Goal: Information Seeking & Learning: Learn about a topic

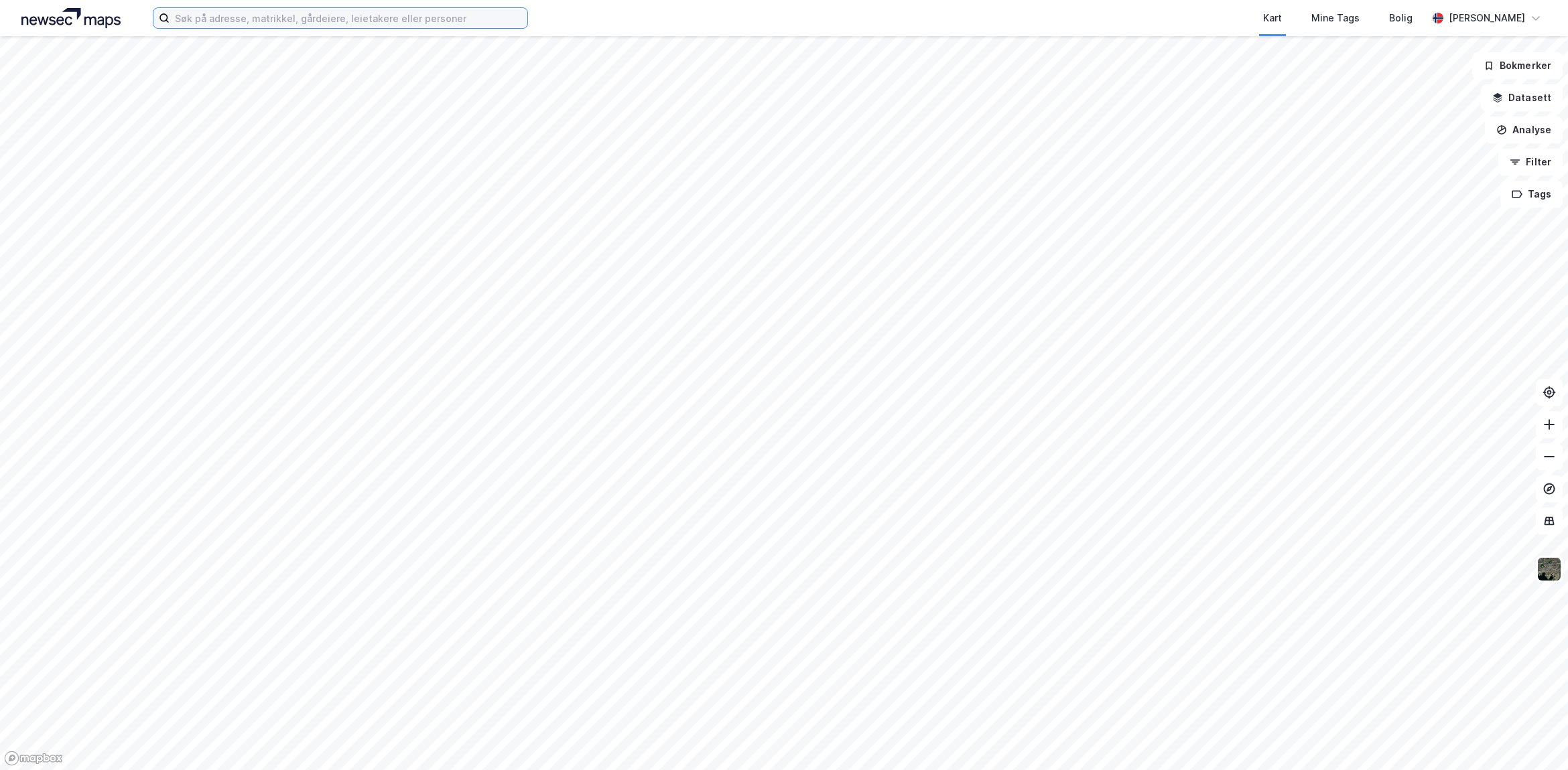
click at [221, 14] on input at bounding box center [348, 18] width 358 height 20
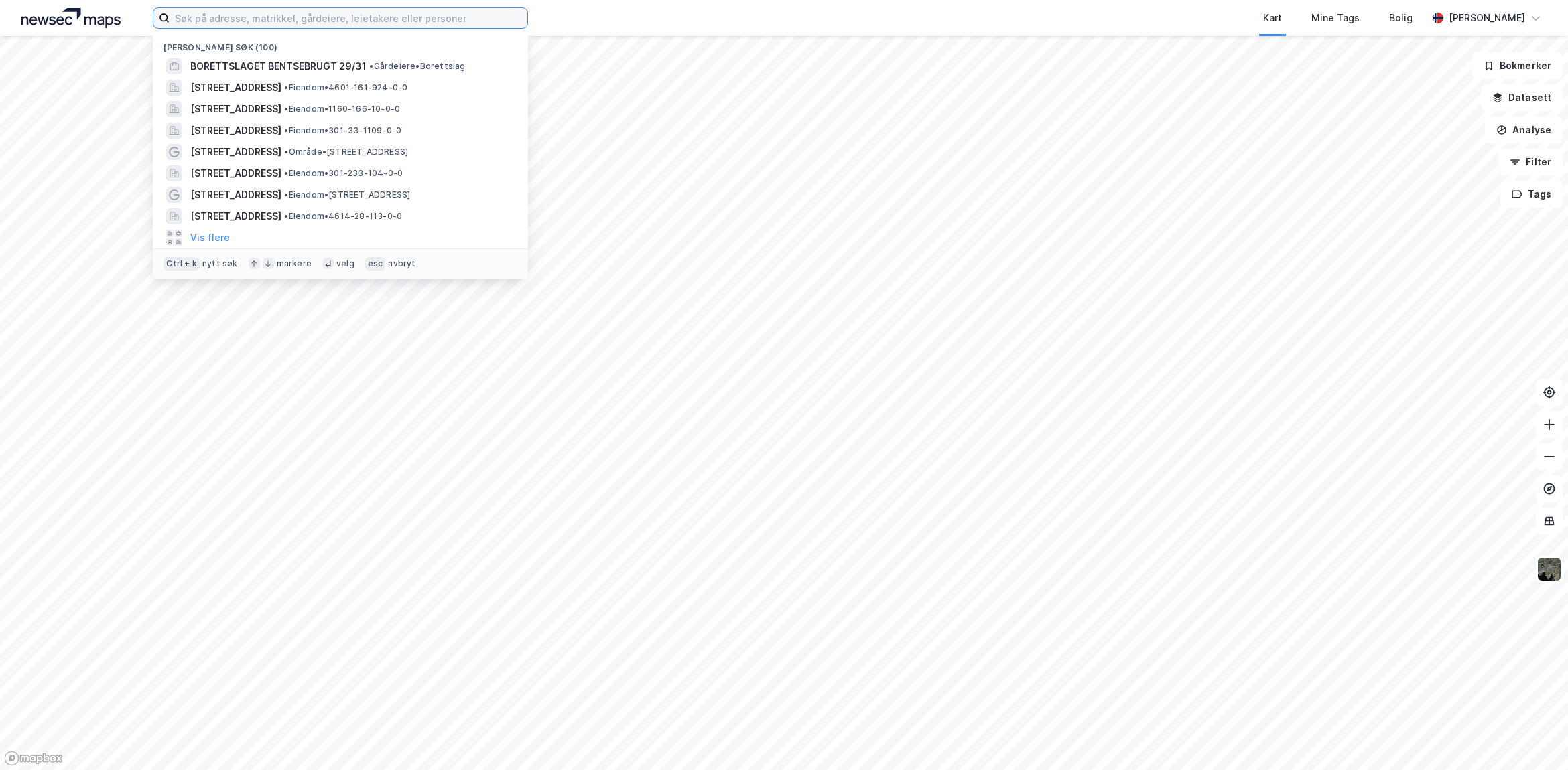
paste input "Bentsebrugata 29"
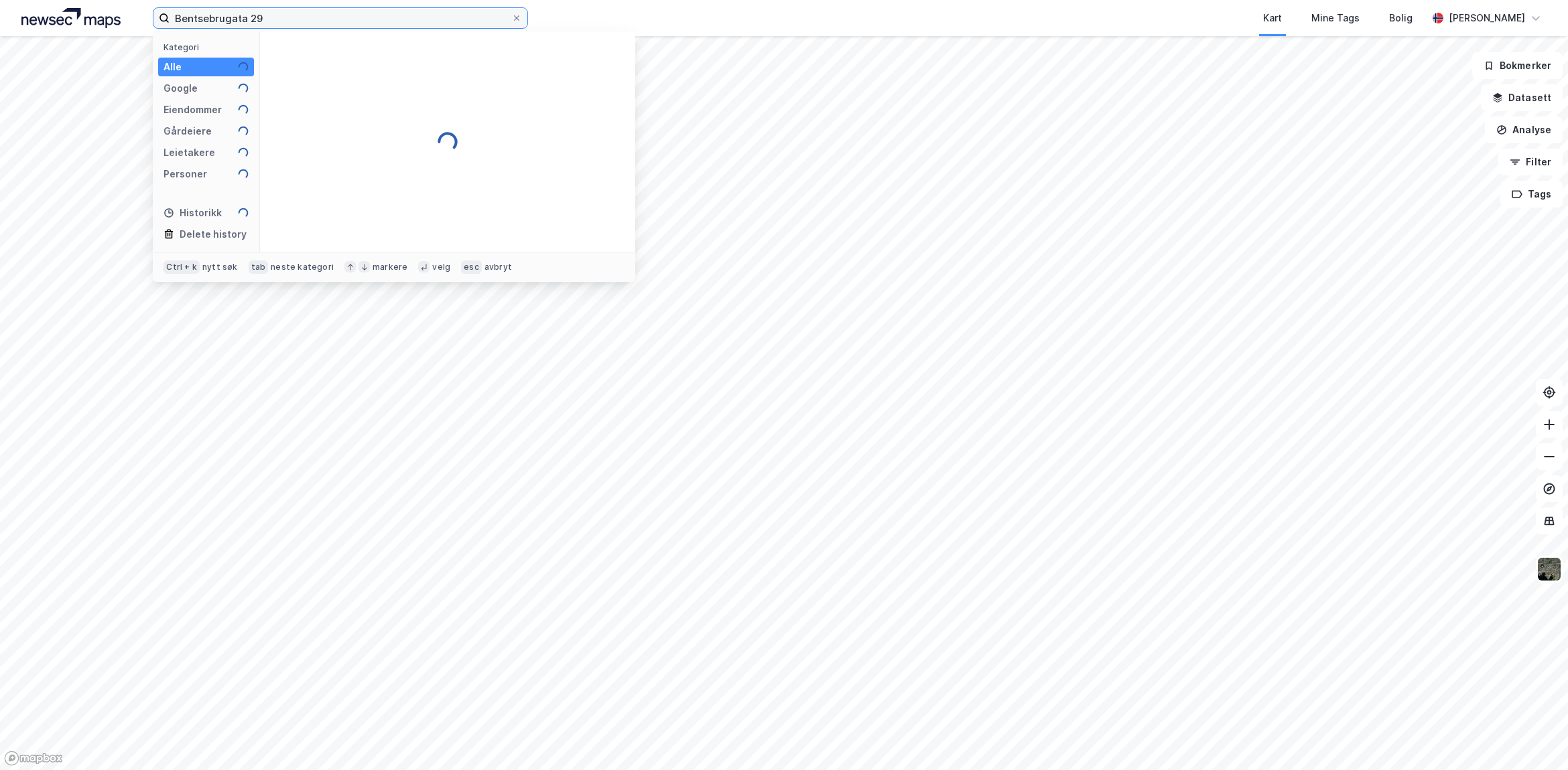
type input "Bentsebrugata 29"
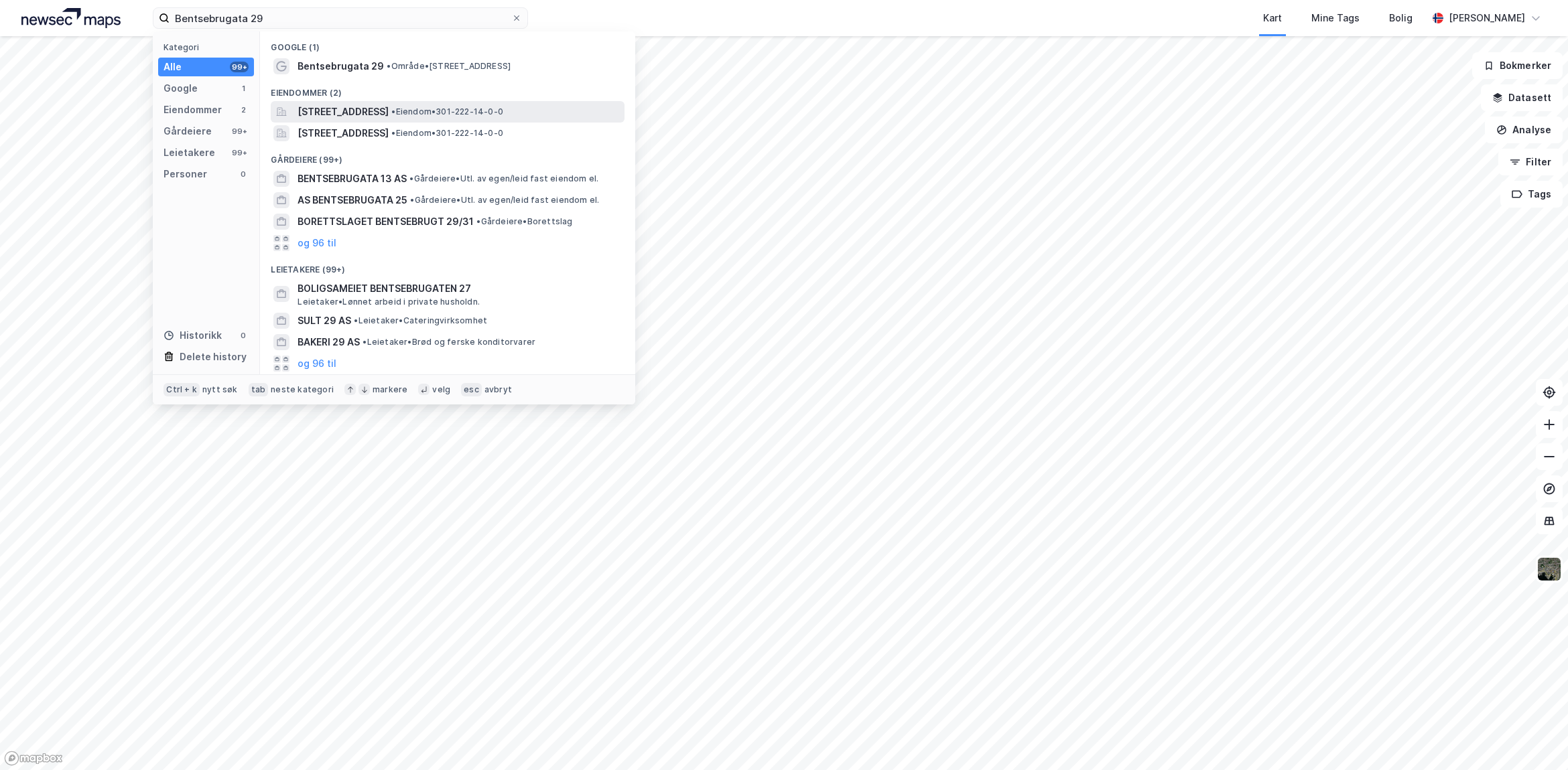
click at [375, 112] on span "[STREET_ADDRESS]" at bounding box center [343, 111] width 91 height 16
